Goal: Task Accomplishment & Management: Use online tool/utility

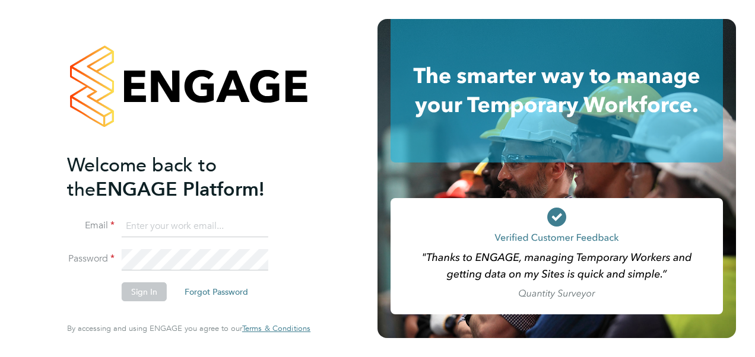
click at [170, 231] on input at bounding box center [195, 226] width 147 height 21
type input "laura.hawksworth@hays.com"
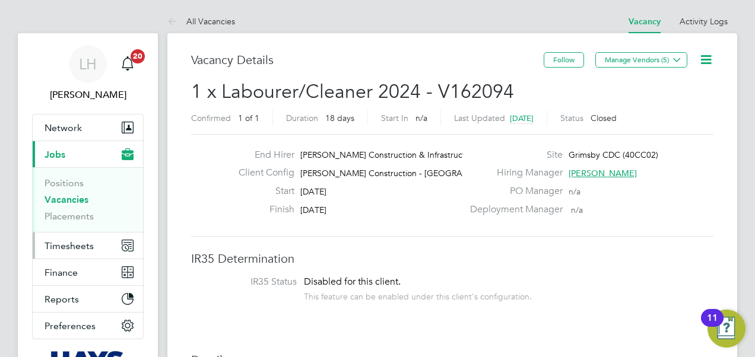
click at [94, 250] on button "Timesheets" at bounding box center [88, 246] width 110 height 26
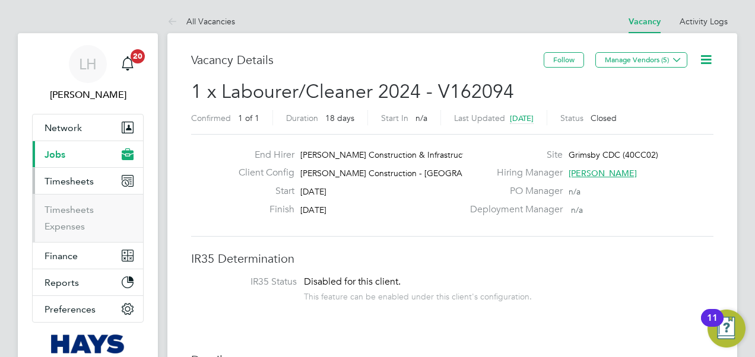
click at [83, 216] on li "Timesheets" at bounding box center [88, 212] width 89 height 17
click at [81, 211] on link "Timesheets" at bounding box center [68, 209] width 49 height 11
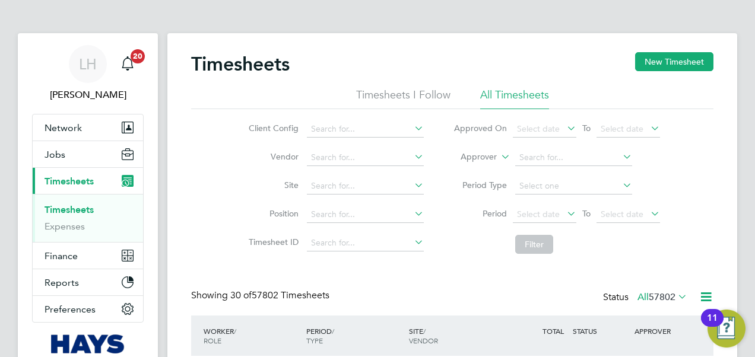
scroll to position [6, 6]
click at [484, 151] on label "Approver" at bounding box center [469, 157] width 53 height 12
click at [479, 165] on li "Worker" at bounding box center [467, 170] width 58 height 15
click at [545, 157] on input at bounding box center [573, 158] width 117 height 17
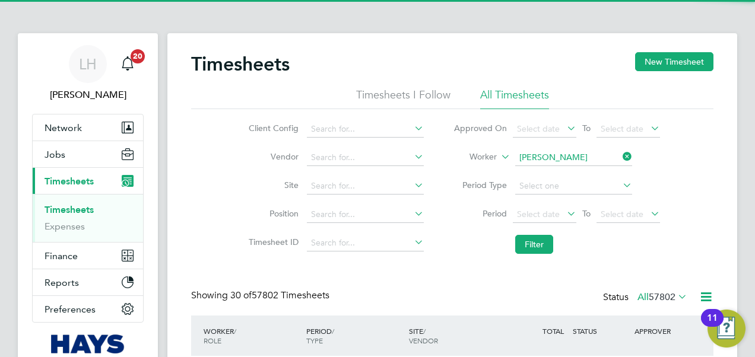
click at [560, 169] on li "Darren T hwaite" at bounding box center [572, 174] width 117 height 16
type input "Darren Thwaite"
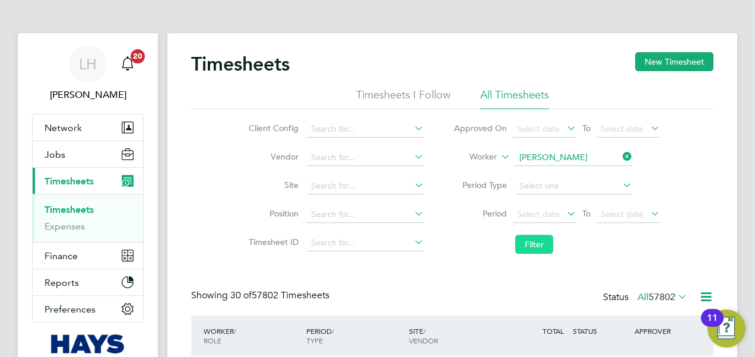
click at [530, 240] on button "Filter" at bounding box center [534, 244] width 38 height 19
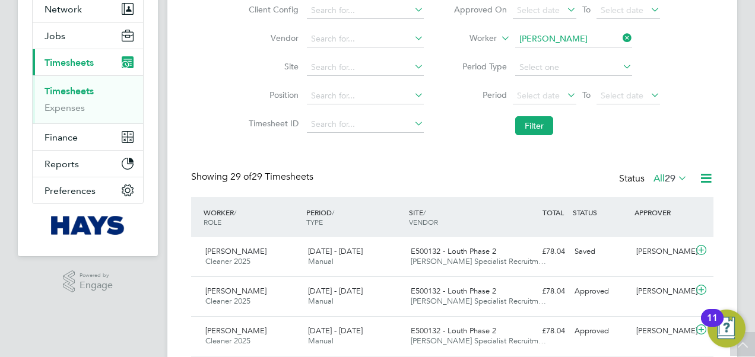
click at [533, 268] on div "Darren Thwaite Cleaner 2025 13 - 19 Sep 2025 13 - 19 Sep 2025 Manual E500132 - …" at bounding box center [452, 256] width 522 height 39
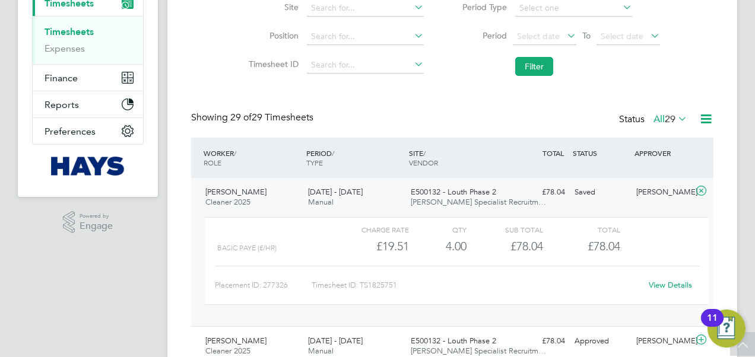
click at [654, 281] on link "View Details" at bounding box center [669, 285] width 43 height 10
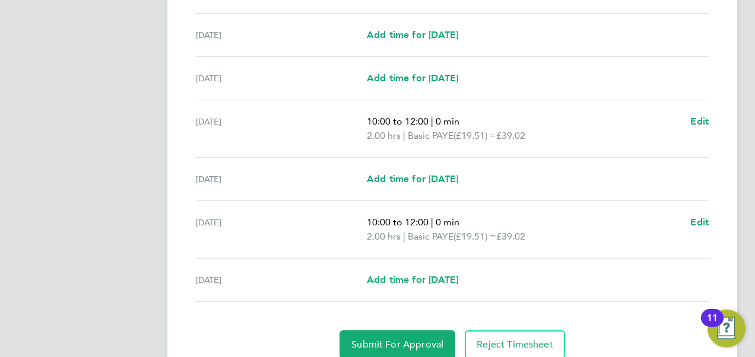
scroll to position [465, 0]
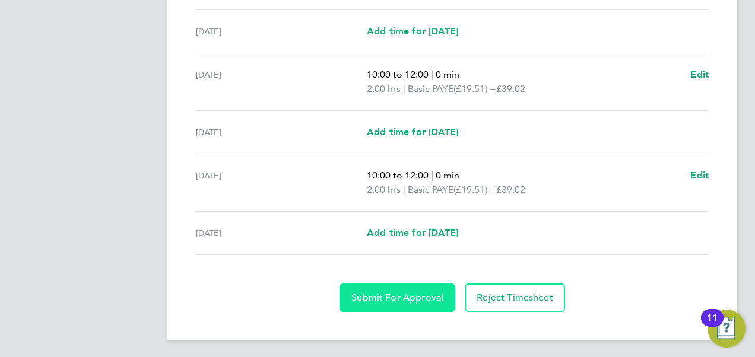
click at [414, 294] on span "Submit For Approval" at bounding box center [397, 298] width 92 height 12
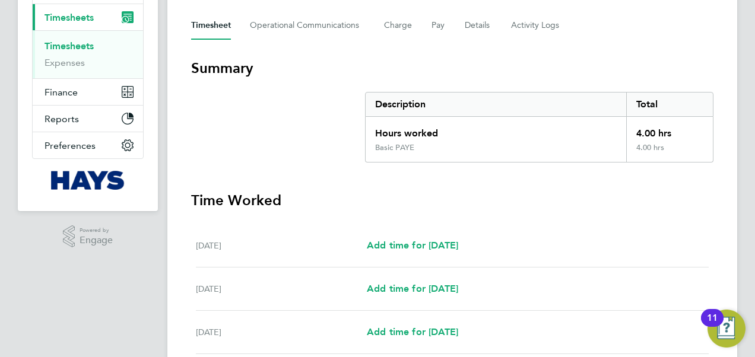
scroll to position [49, 0]
